Goal: Task Accomplishment & Management: Manage account settings

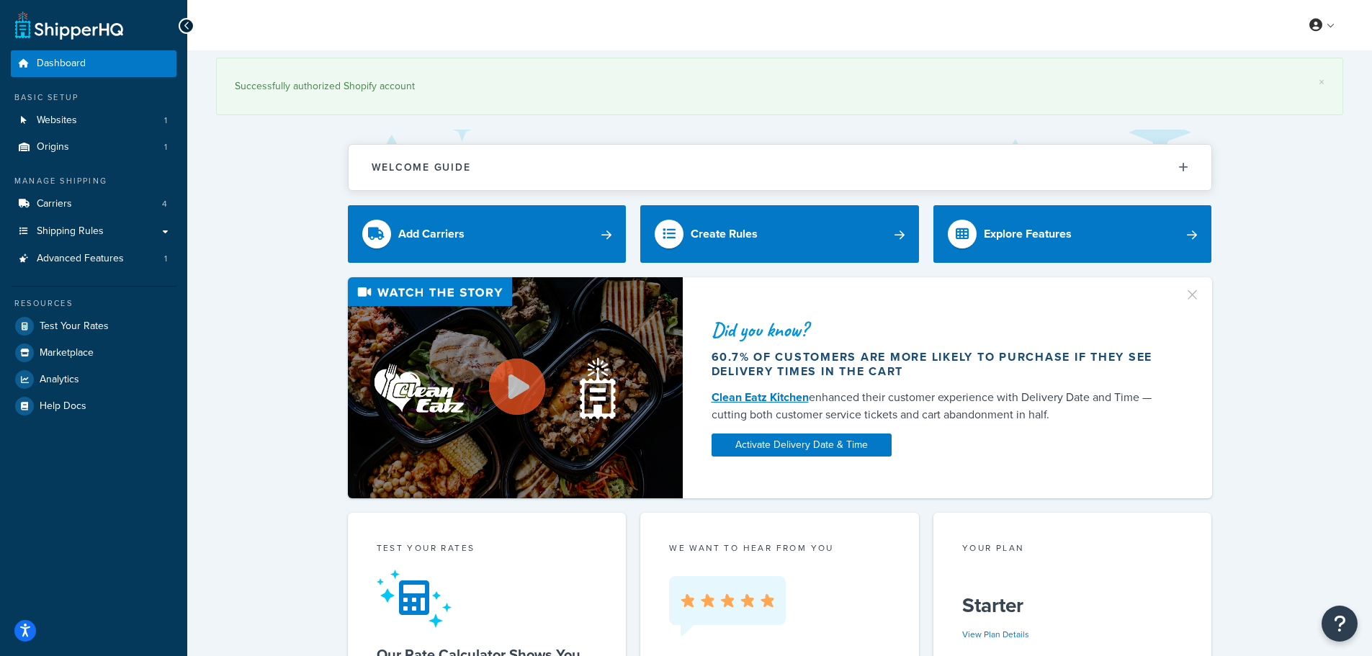
click at [1252, 405] on div "Did you know? 60.7% of customers are more likely to purchase if they see delive…" at bounding box center [779, 387] width 1127 height 221
click at [76, 321] on span "Test Your Rates" at bounding box center [74, 327] width 69 height 12
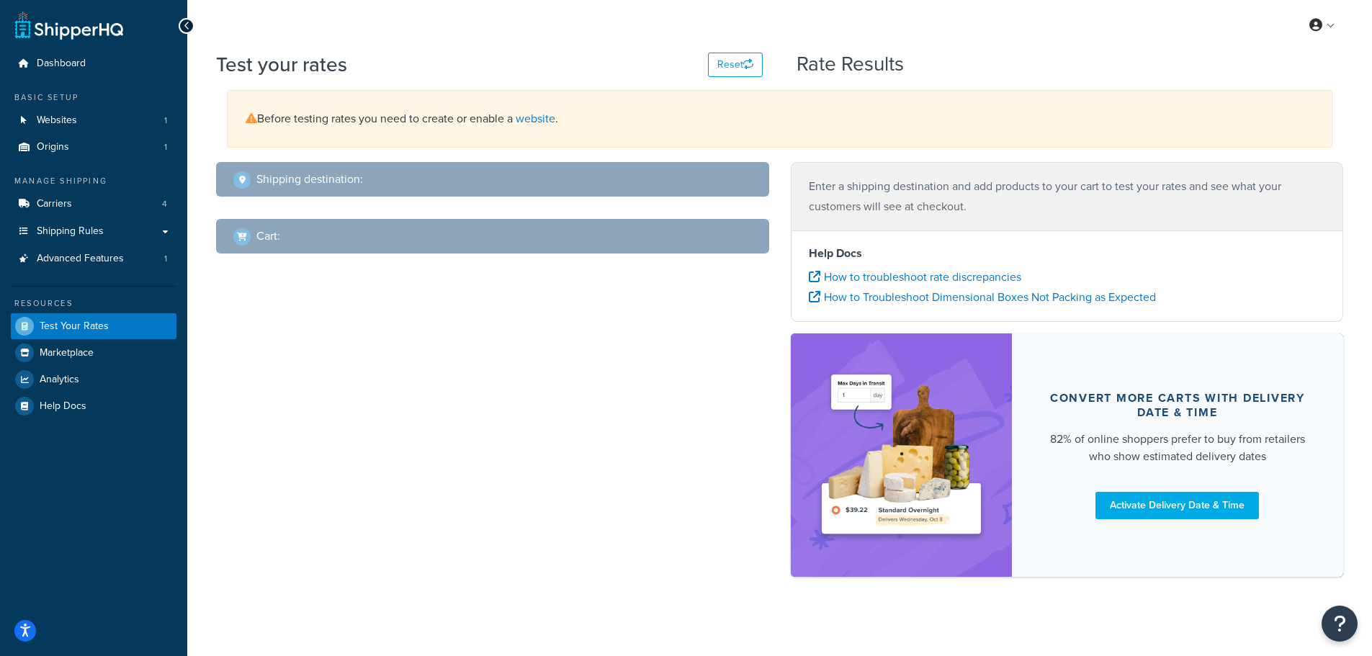
select select "TX"
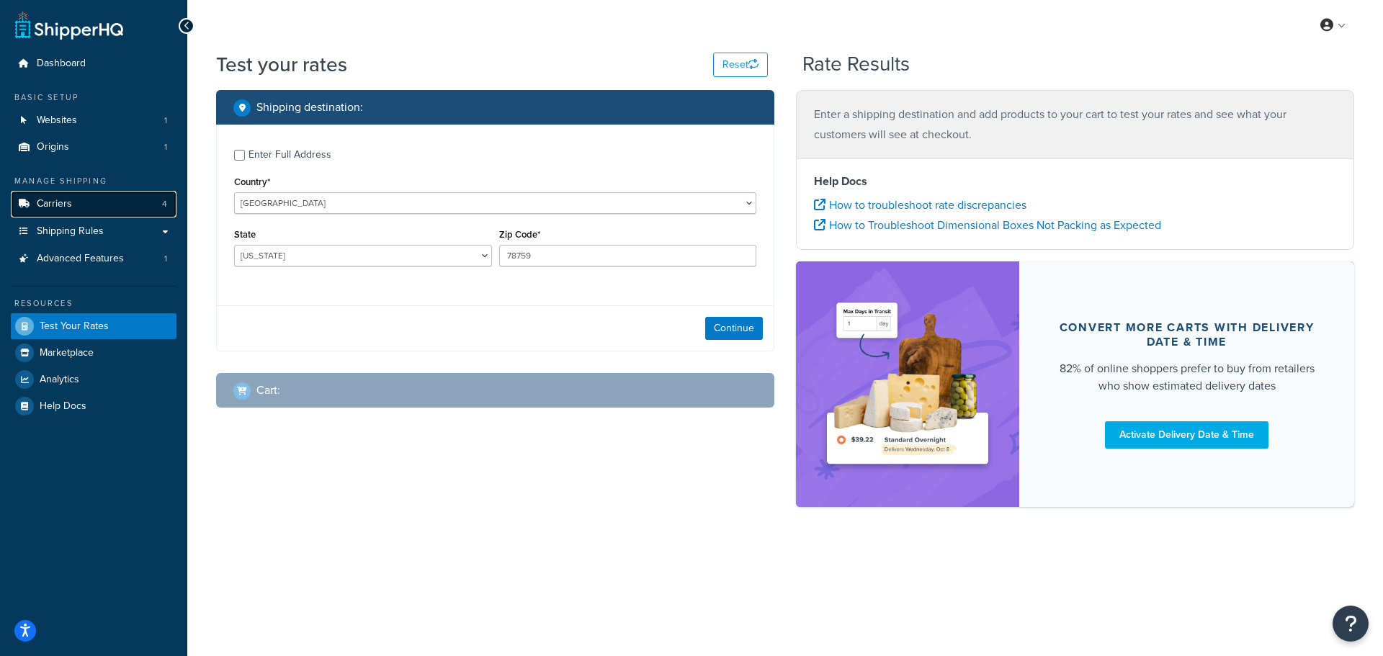
click at [71, 200] on link "Carriers 4" at bounding box center [94, 204] width 166 height 27
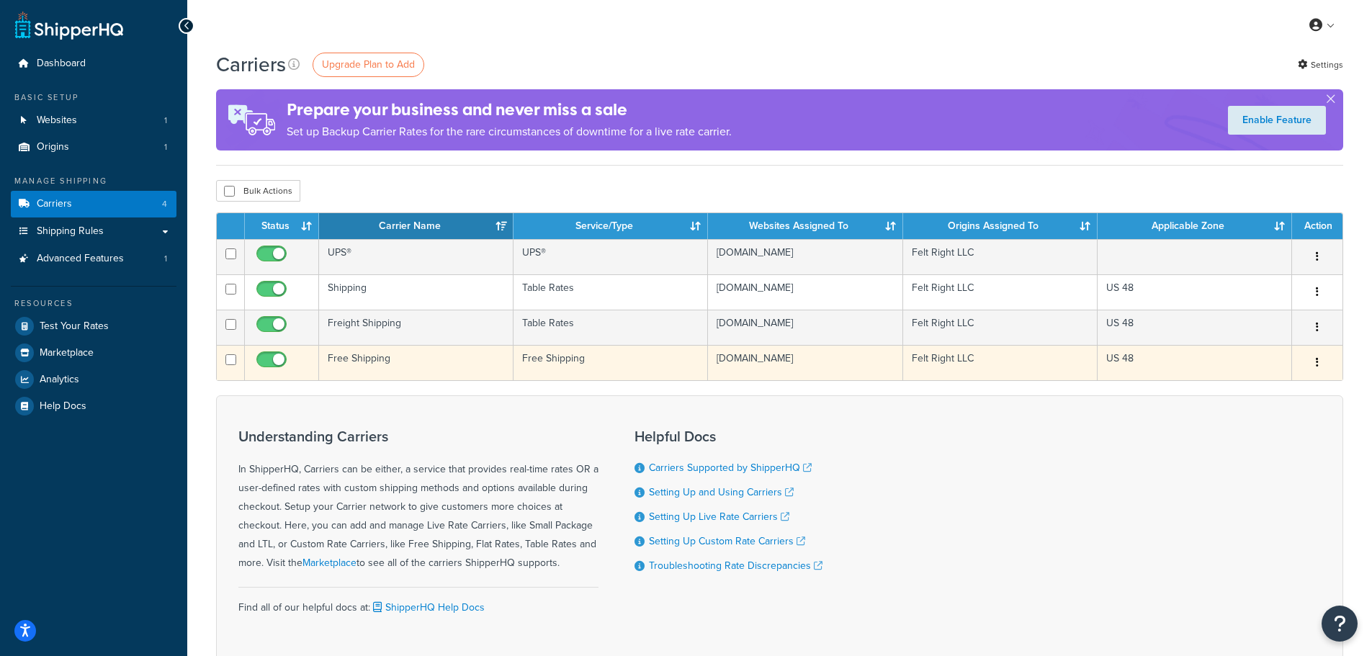
click at [436, 356] on td "Free Shipping" at bounding box center [416, 362] width 194 height 35
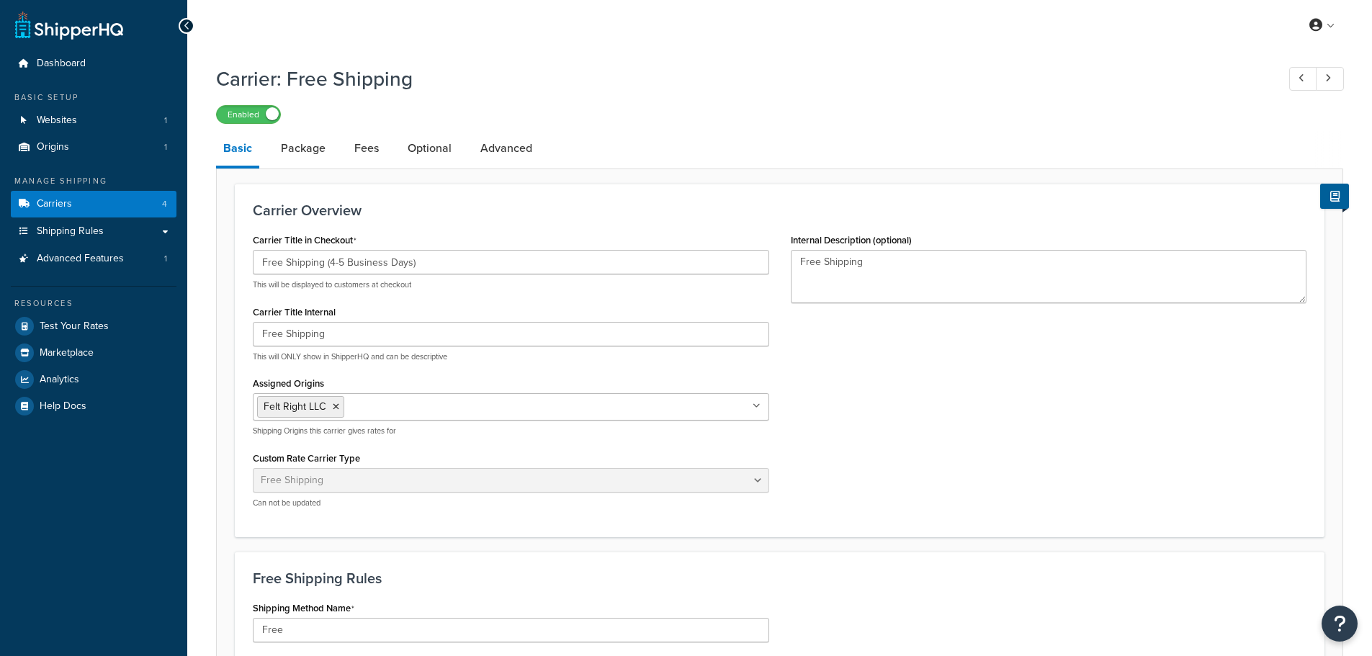
select select "free"
click at [295, 146] on link "Package" at bounding box center [303, 148] width 59 height 35
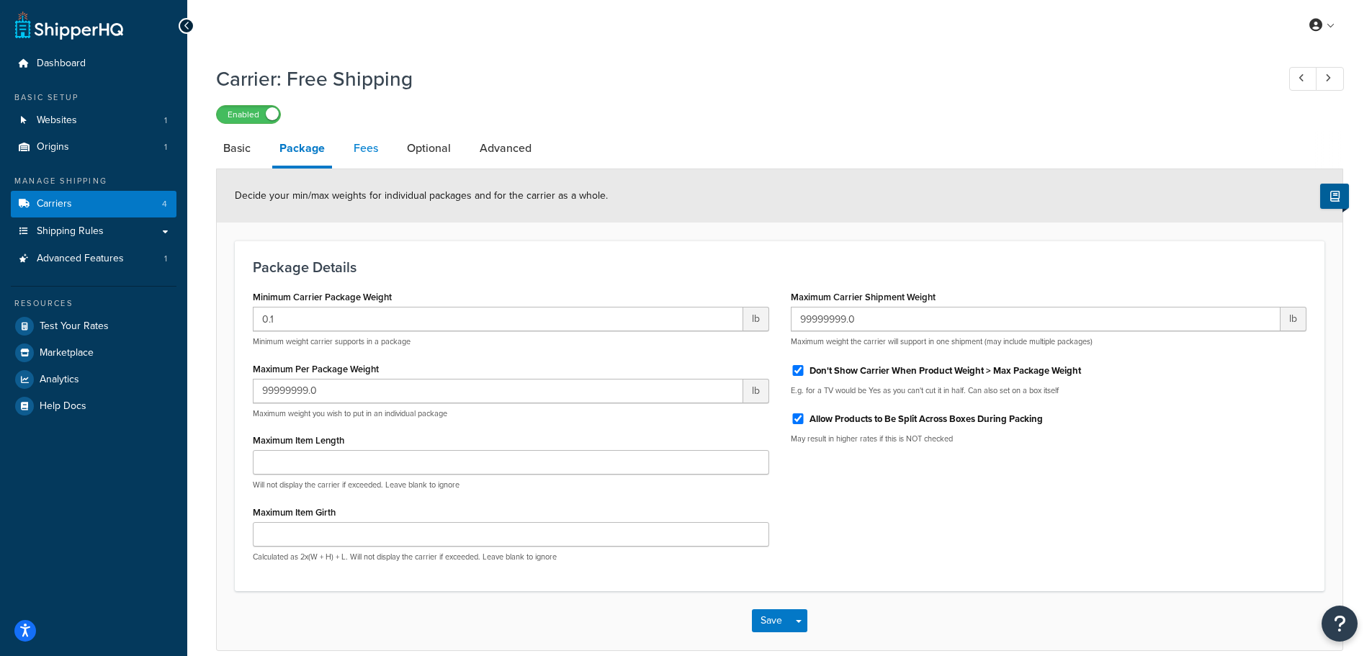
click at [358, 148] on link "Fees" at bounding box center [365, 148] width 39 height 35
select select "AFTER"
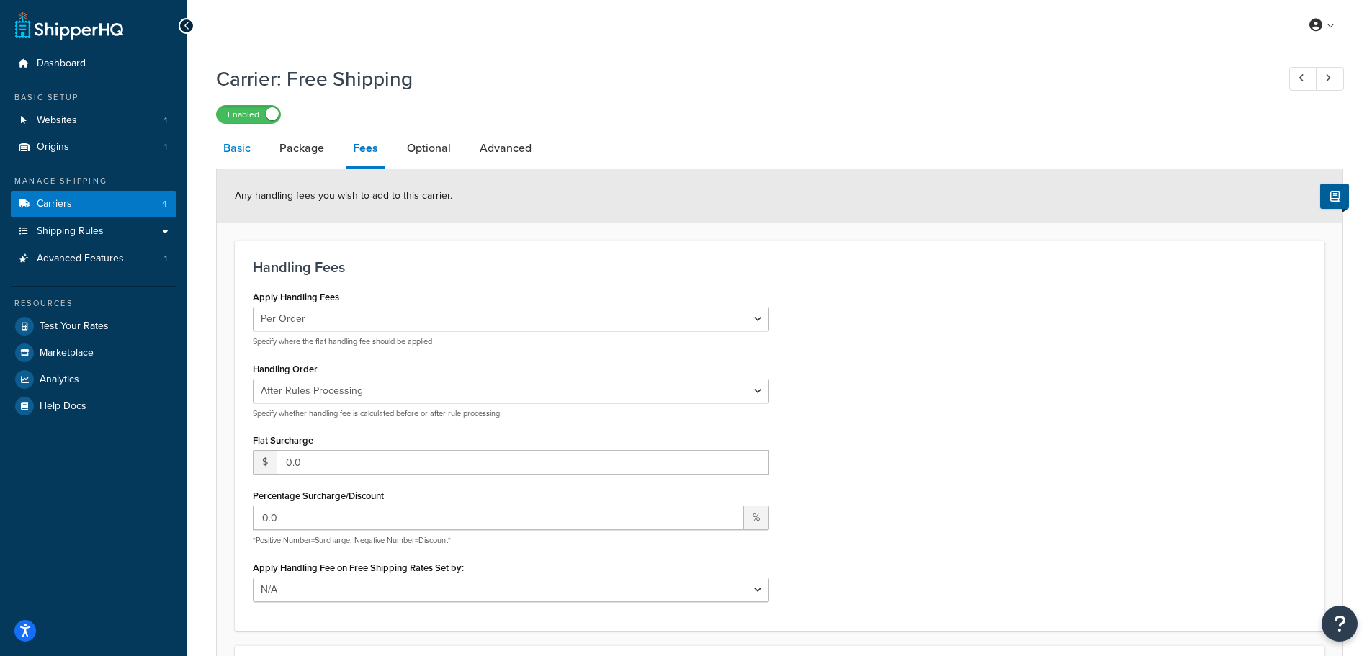
click at [243, 148] on link "Basic" at bounding box center [237, 148] width 42 height 35
select select "free"
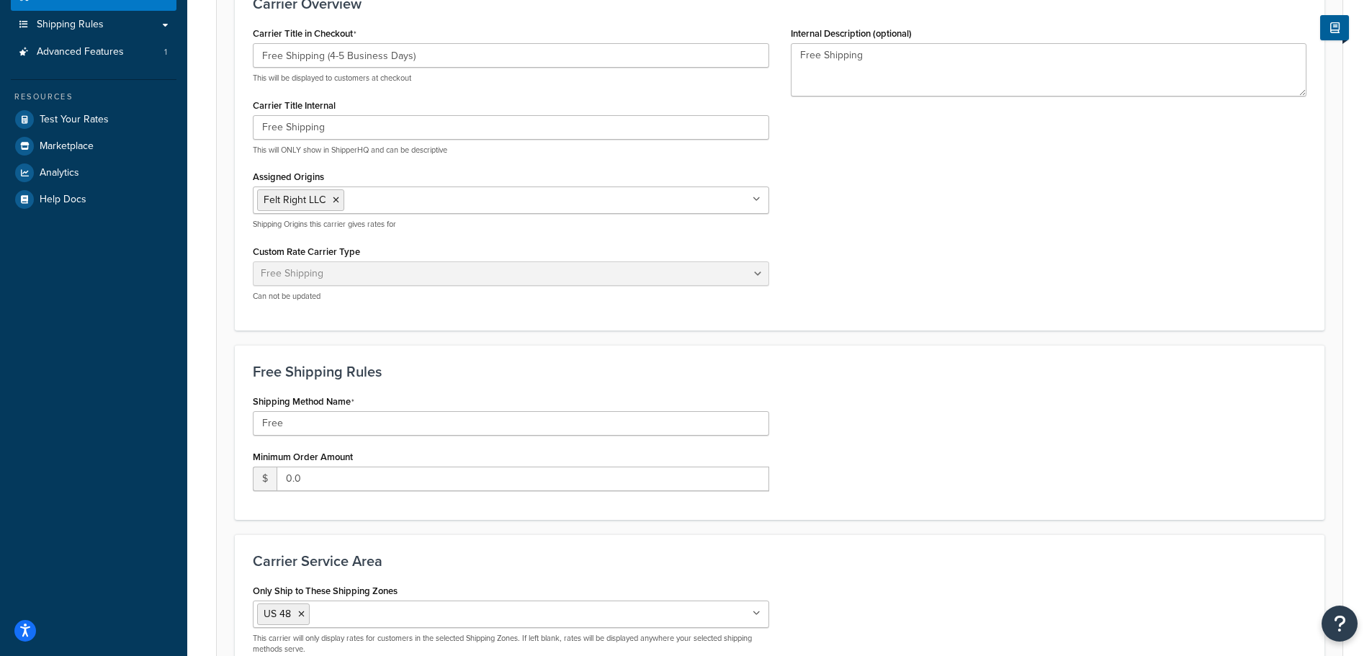
scroll to position [368, 0]
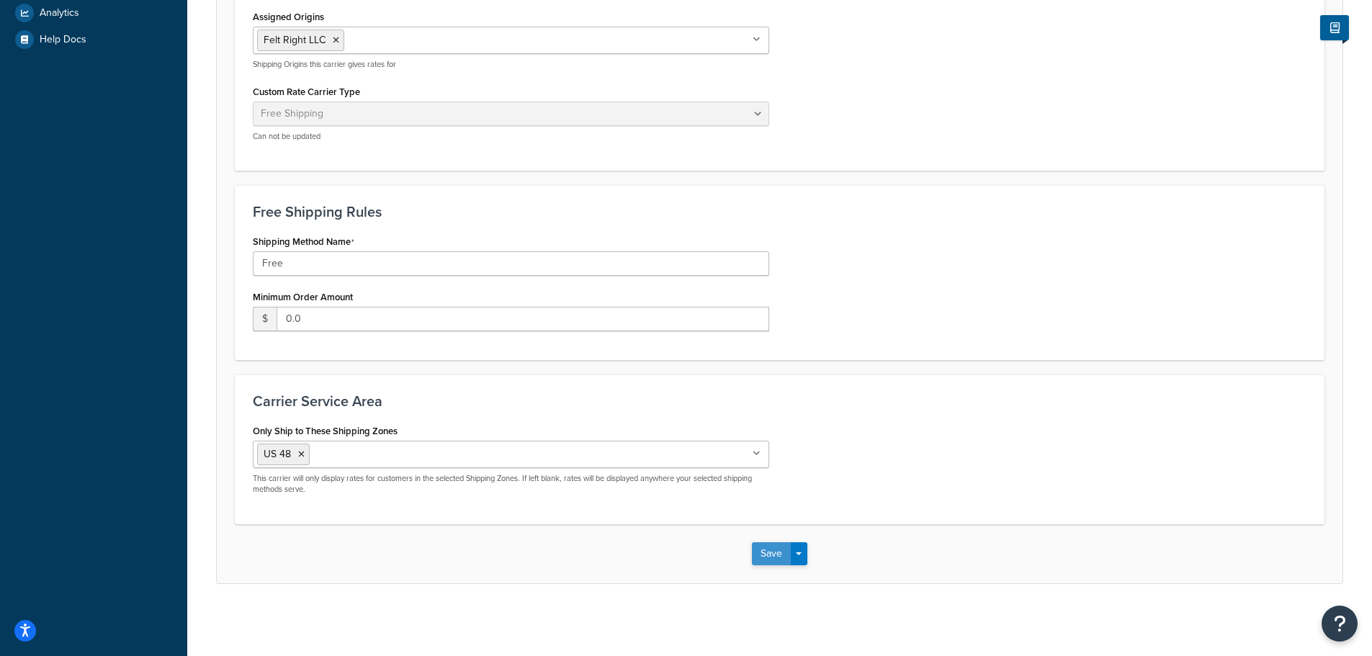
click at [767, 555] on button "Save" at bounding box center [771, 553] width 39 height 23
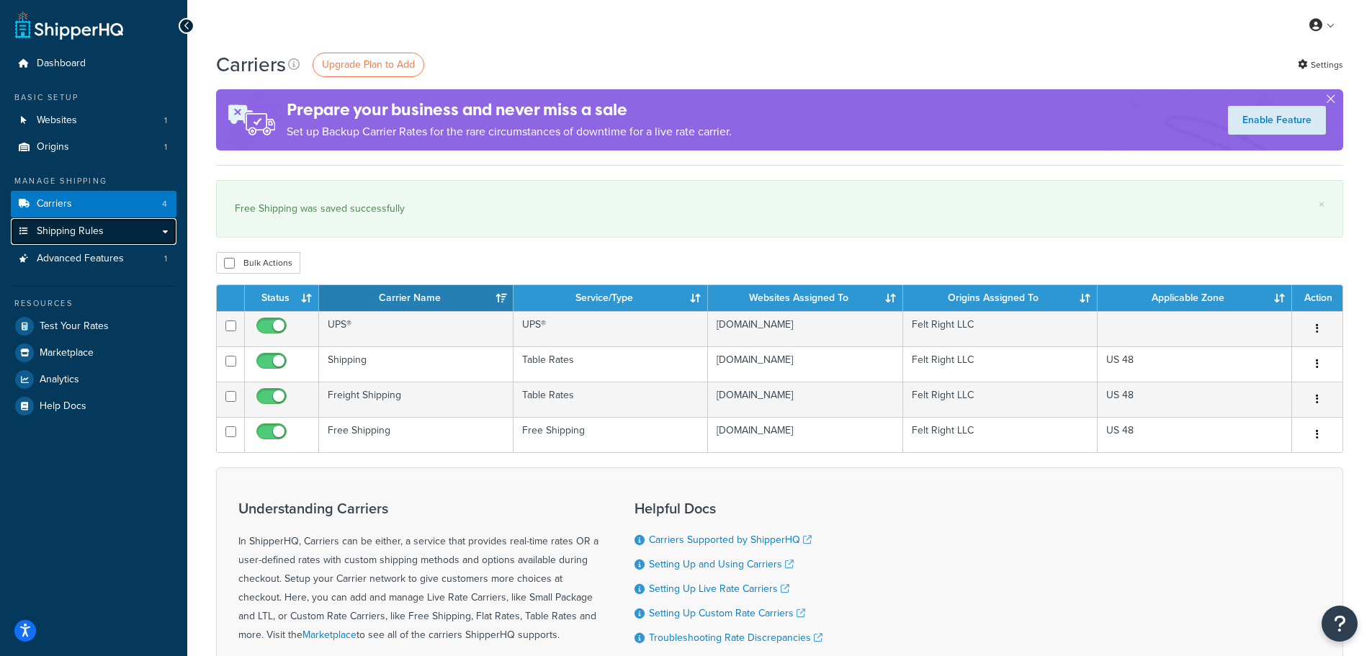
click at [166, 230] on link "Shipping Rules" at bounding box center [94, 231] width 166 height 27
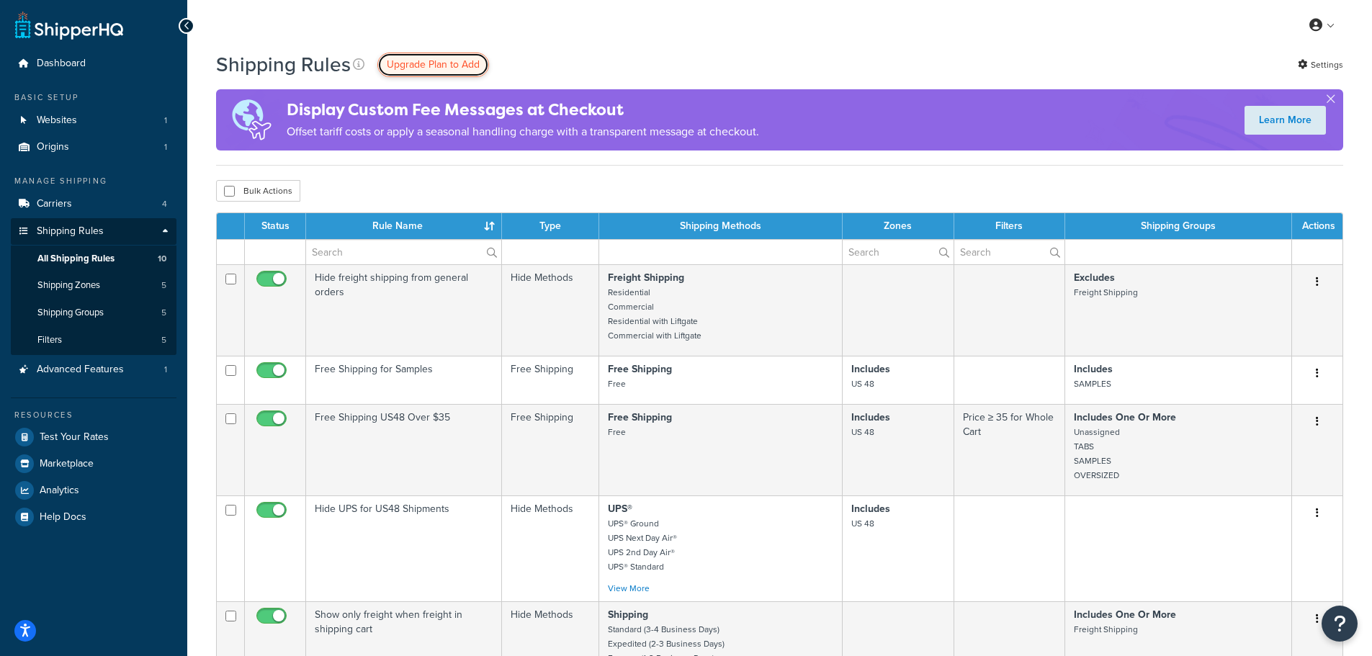
click at [442, 56] on link "Upgrade Plan to Add" at bounding box center [433, 65] width 112 height 24
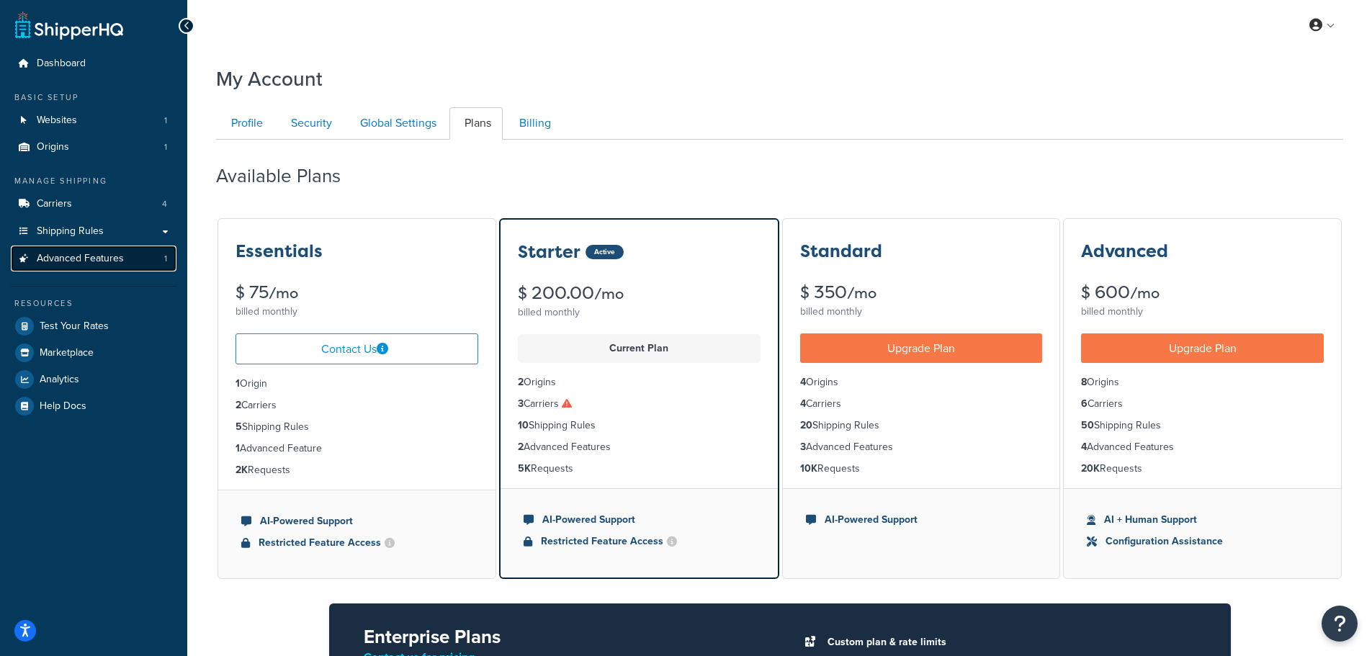
click at [89, 260] on span "Advanced Features" at bounding box center [80, 259] width 87 height 12
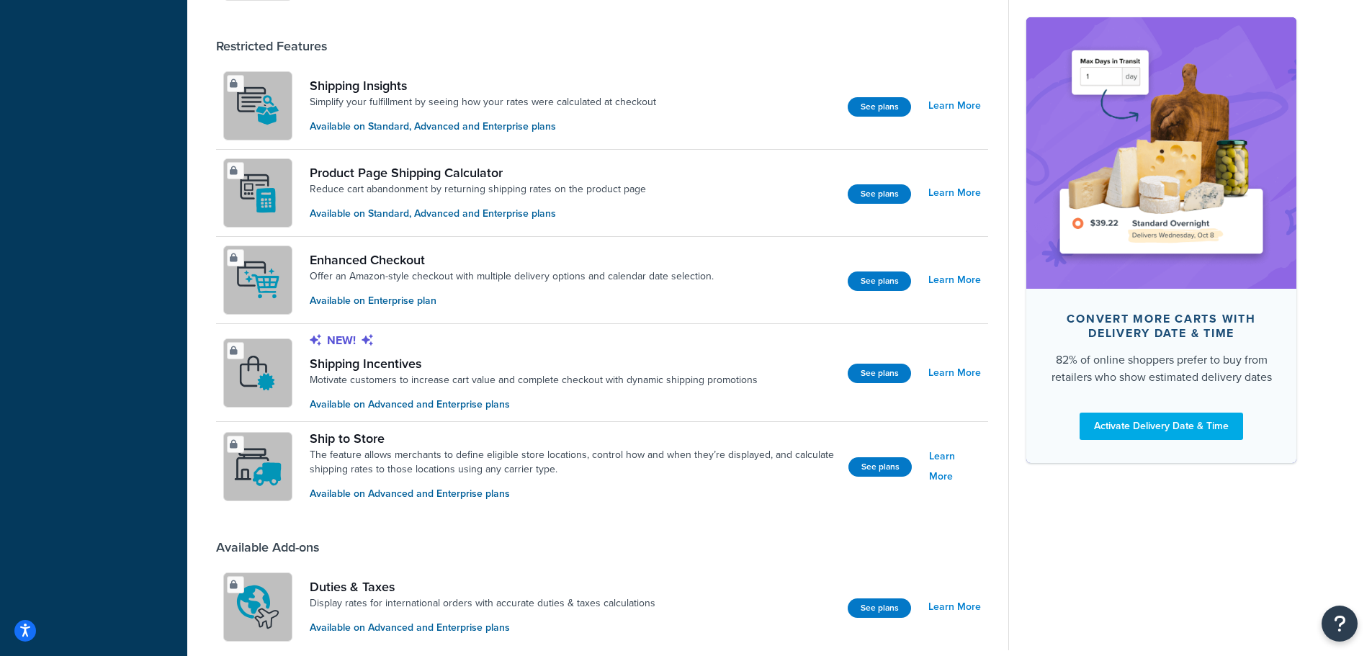
scroll to position [977, 0]
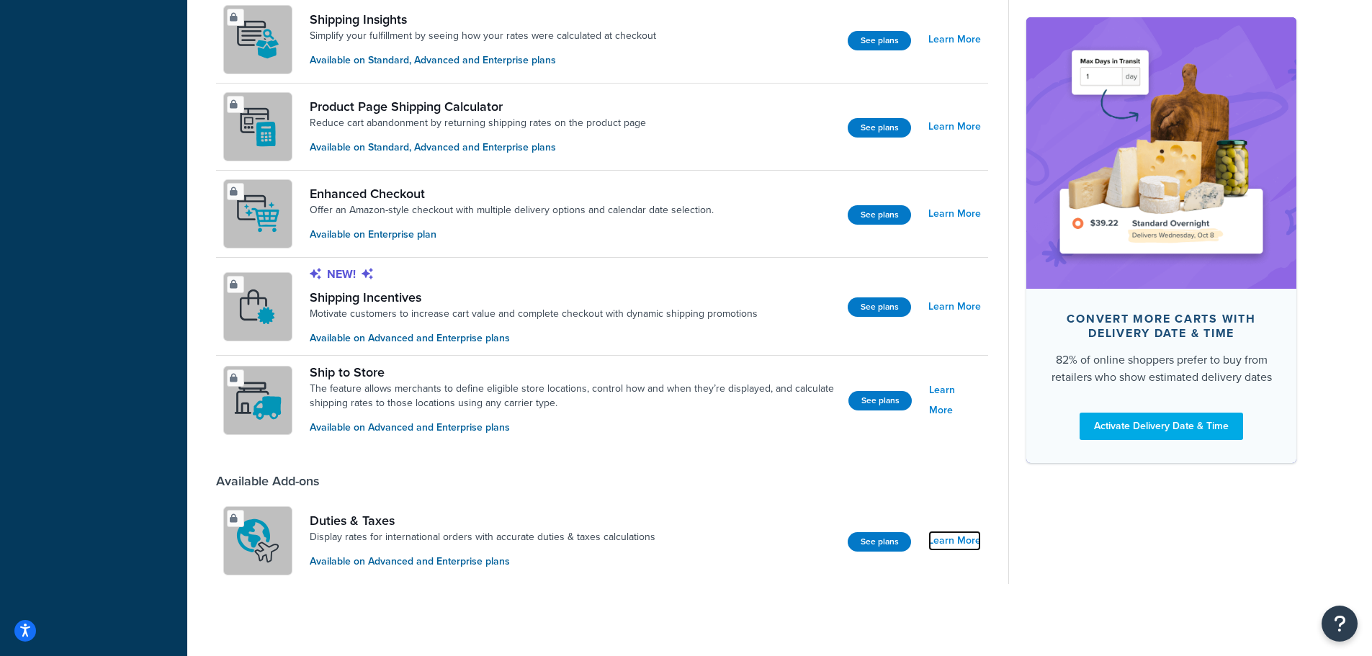
click at [946, 539] on link "Learn More" at bounding box center [954, 541] width 53 height 20
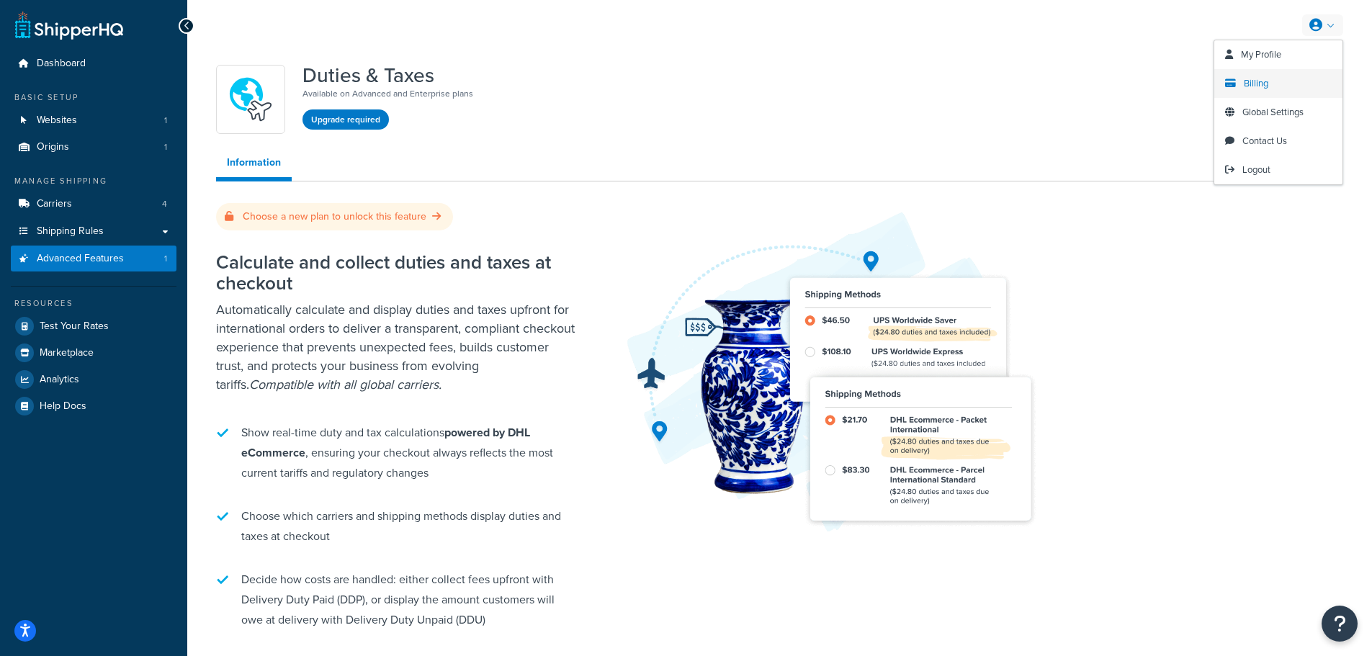
click at [1260, 84] on span "Billing" at bounding box center [1256, 83] width 24 height 14
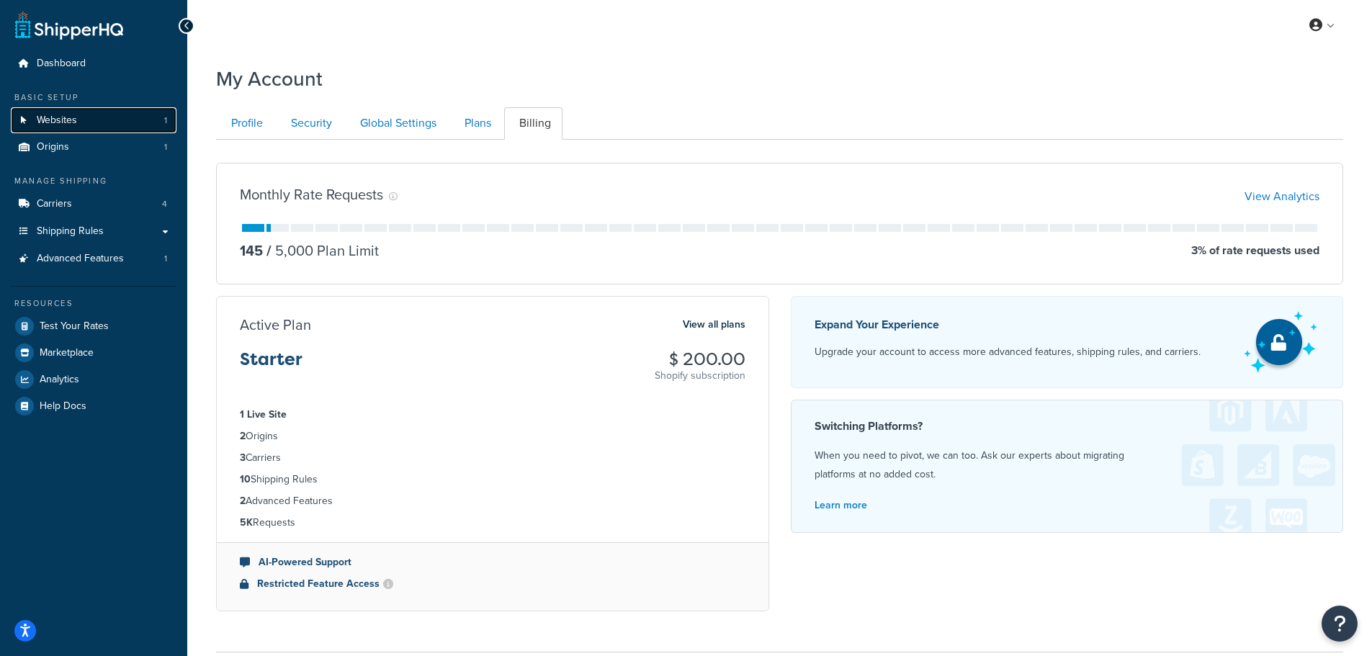
click at [79, 120] on link "Websites 1" at bounding box center [94, 120] width 166 height 27
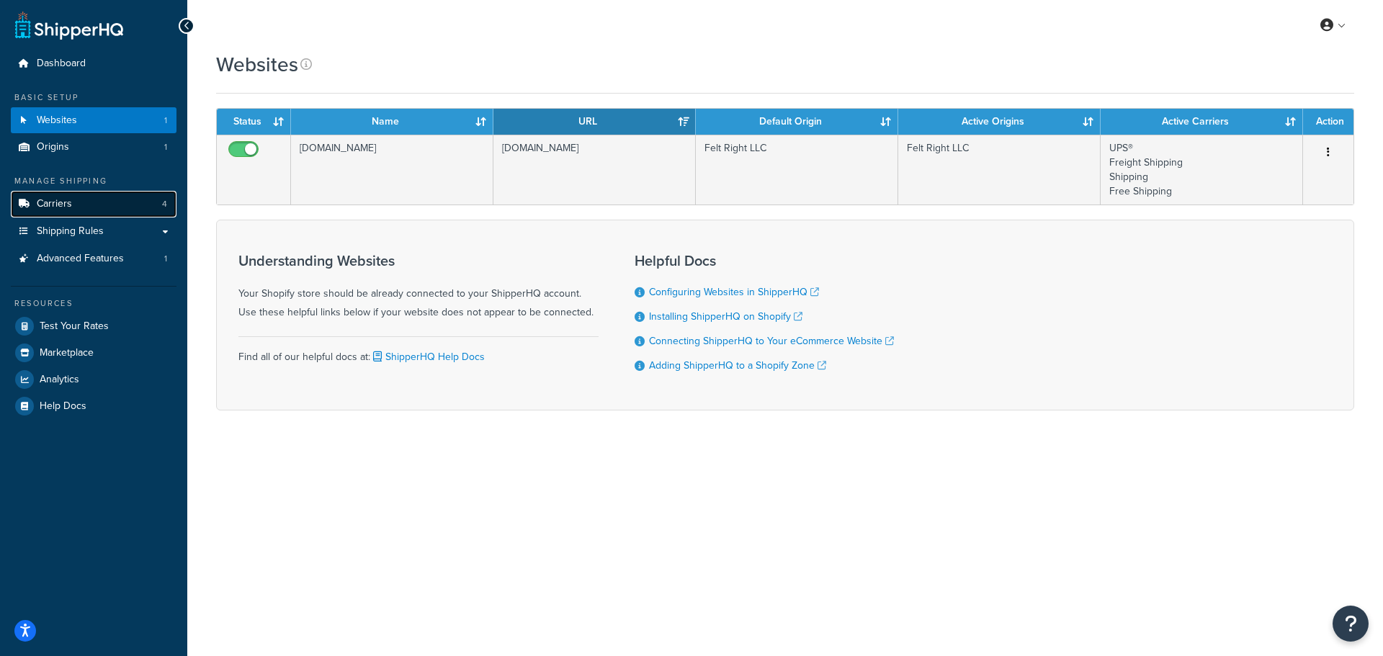
click at [84, 207] on link "Carriers 4" at bounding box center [94, 204] width 166 height 27
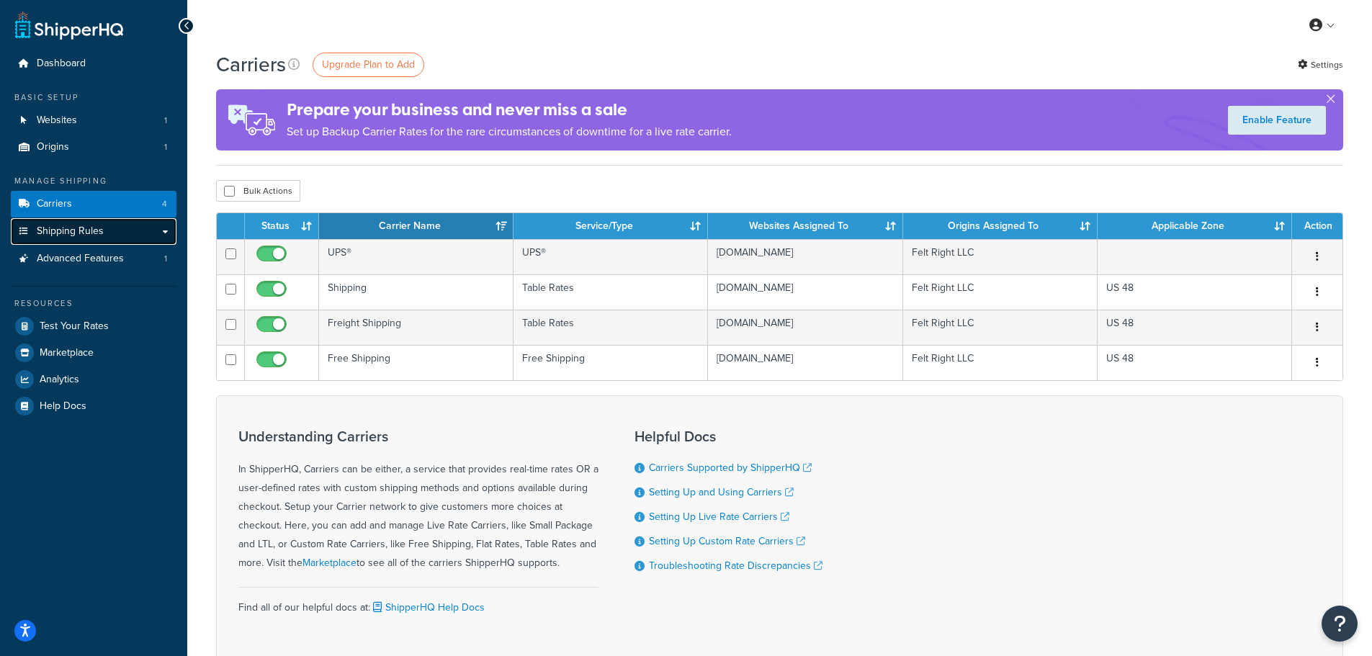
click at [62, 229] on span "Shipping Rules" at bounding box center [70, 231] width 67 height 12
